Goal: Task Accomplishment & Management: Use online tool/utility

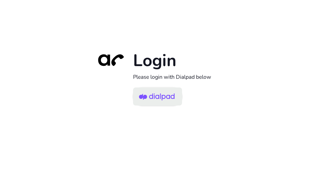
click at [170, 95] on img at bounding box center [157, 96] width 36 height 17
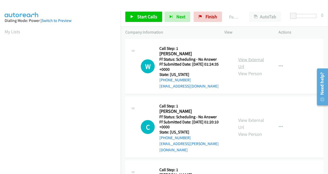
click at [244, 64] on link "View External Url" at bounding box center [251, 62] width 26 height 13
click at [138, 18] on span "Start Calls" at bounding box center [147, 17] width 20 height 6
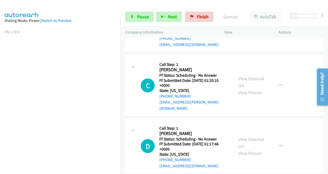
scroll to position [52, 0]
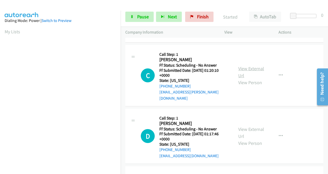
click at [239, 68] on link "View External Url" at bounding box center [251, 71] width 26 height 13
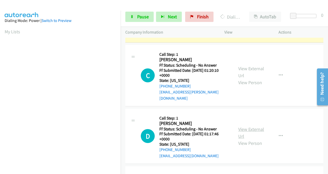
click at [239, 126] on link "View External Url" at bounding box center [251, 132] width 26 height 13
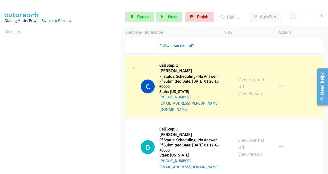
scroll to position [116, 0]
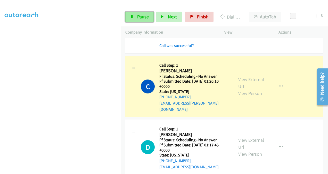
click at [141, 19] on span "Pause" at bounding box center [143, 17] width 12 height 6
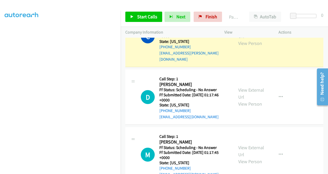
scroll to position [129, 0]
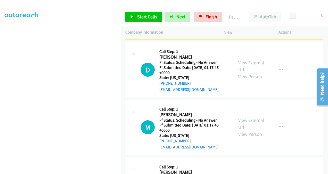
click at [239, 117] on link "View External Url" at bounding box center [251, 123] width 26 height 13
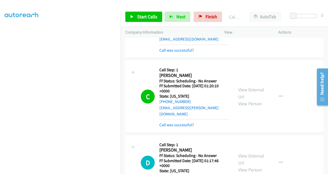
scroll to position [37, 0]
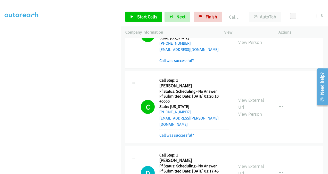
click at [180, 133] on link "Call was successful?" at bounding box center [176, 135] width 35 height 5
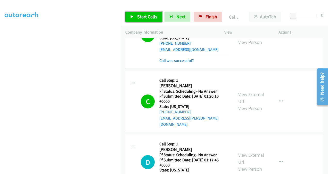
click at [143, 17] on span "Start Calls" at bounding box center [147, 17] width 20 height 6
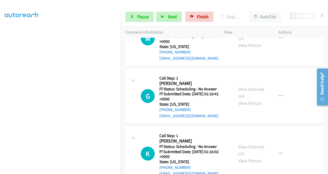
scroll to position [243, 0]
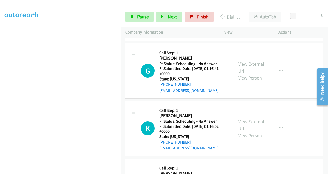
click at [243, 61] on link "View External Url" at bounding box center [251, 67] width 26 height 13
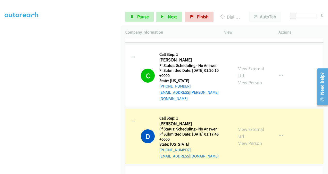
scroll to position [114, 0]
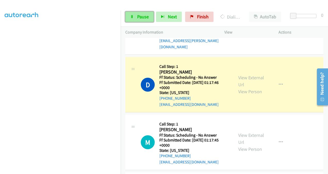
click at [140, 18] on span "Pause" at bounding box center [143, 17] width 12 height 6
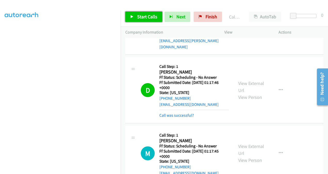
click at [145, 18] on span "Start Calls" at bounding box center [147, 17] width 20 height 6
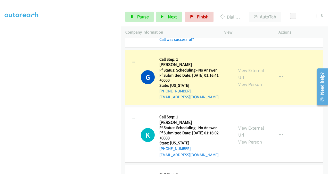
scroll to position [269, 0]
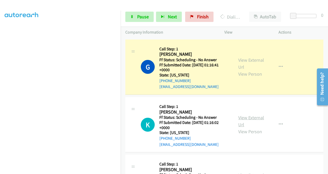
click at [240, 114] on link "View External Url" at bounding box center [251, 120] width 26 height 13
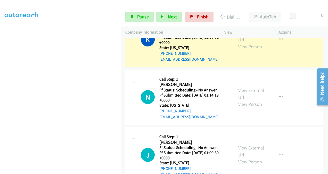
scroll to position [372, 0]
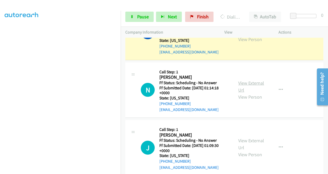
click at [241, 80] on link "View External Url" at bounding box center [251, 86] width 26 height 13
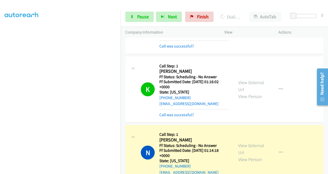
scroll to position [346, 0]
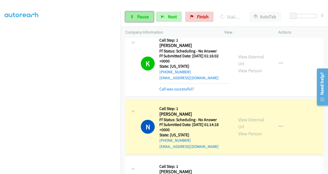
click at [145, 16] on span "Pause" at bounding box center [143, 17] width 12 height 6
